Goal: Navigation & Orientation: Find specific page/section

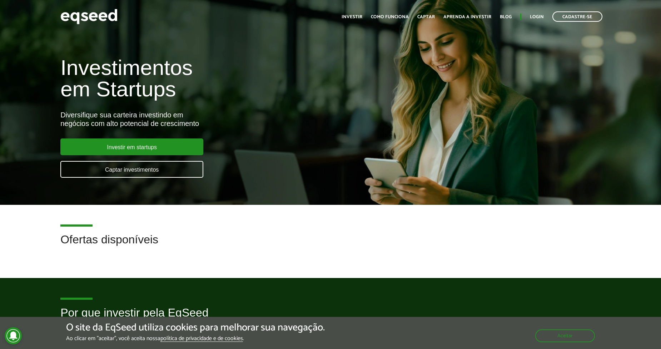
click at [538, 11] on ul "Início Investir Como funciona Captar Aprenda a investir Blog Login Cadastre-se" at bounding box center [472, 16] width 268 height 10
click at [537, 17] on link "Login" at bounding box center [537, 17] width 14 height 5
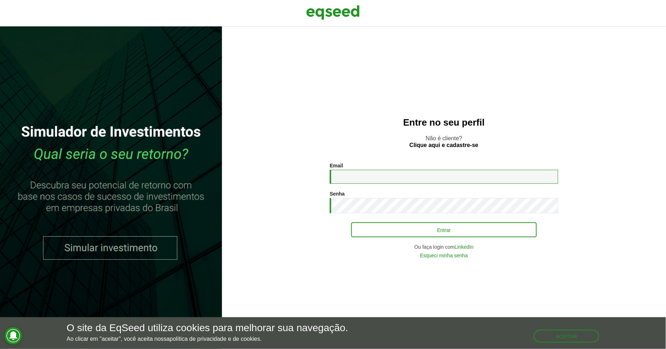
type input "**********"
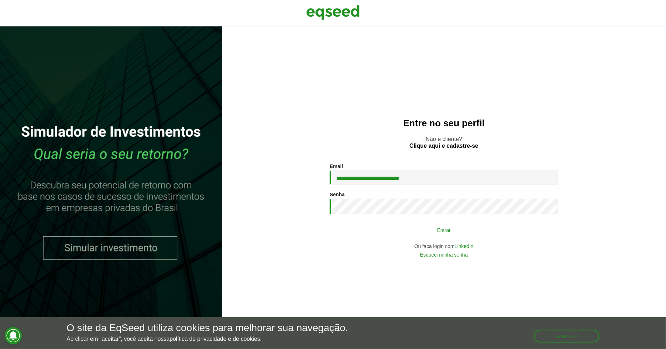
click at [357, 236] on button "Entrar" at bounding box center [444, 230] width 186 height 14
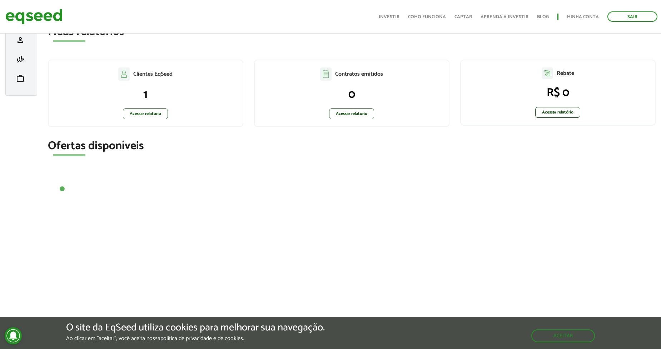
scroll to position [121, 0]
click at [585, 336] on button "Aceitar" at bounding box center [563, 335] width 62 height 11
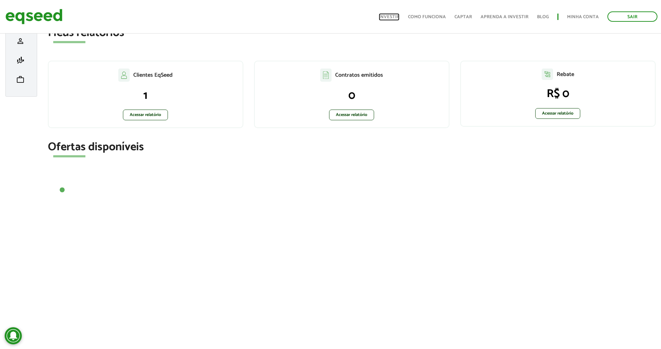
click at [395, 16] on link "Investir" at bounding box center [389, 17] width 21 height 5
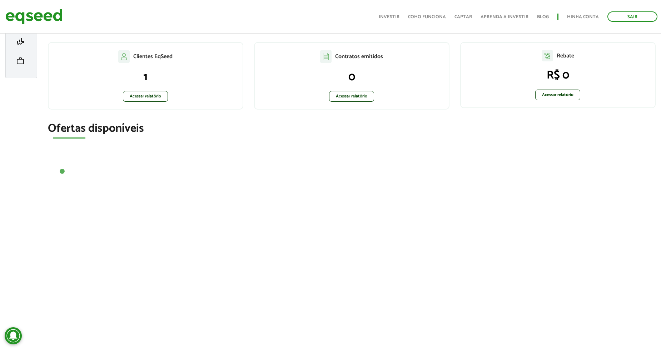
scroll to position [159, 0]
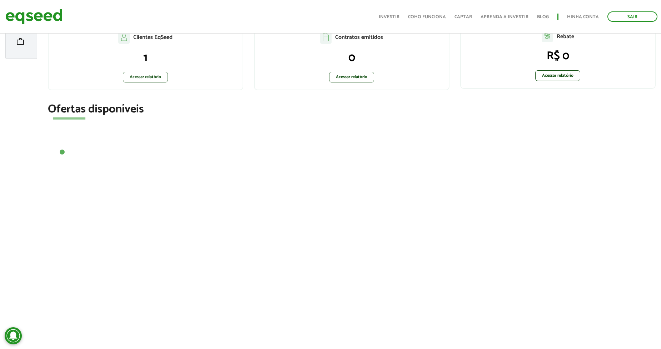
click at [62, 151] on button "1" at bounding box center [62, 152] width 7 height 7
